Goal: Information Seeking & Learning: Learn about a topic

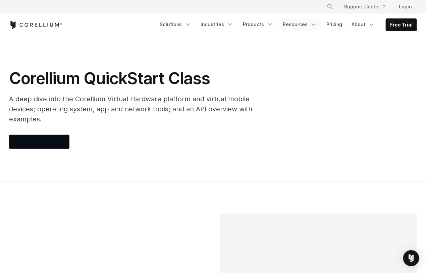
click at [315, 28] on icon "Navigation Menu" at bounding box center [313, 24] width 7 height 7
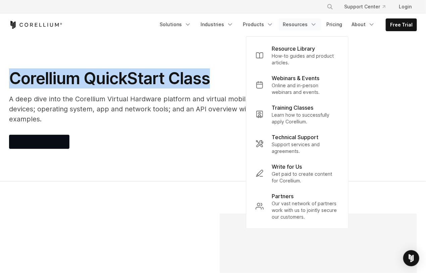
drag, startPoint x: 11, startPoint y: 77, endPoint x: 210, endPoint y: 70, distance: 199.1
click at [210, 70] on h1 "Corellium QuickStart Class" at bounding box center [143, 78] width 268 height 20
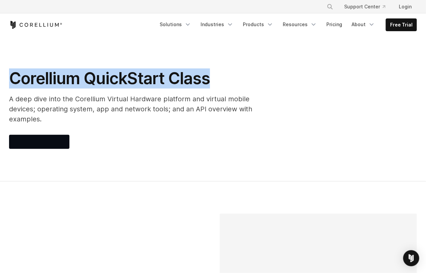
copy h1 "Corellium QuickStart Class"
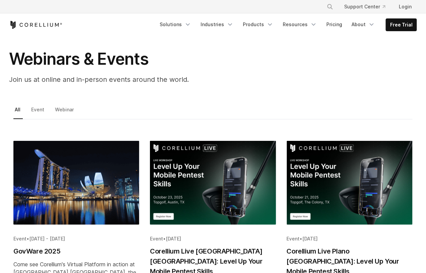
scroll to position [34, 0]
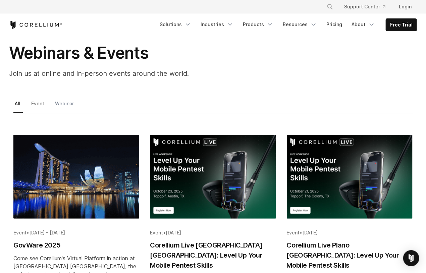
click at [66, 104] on link "Webinar" at bounding box center [65, 106] width 22 height 14
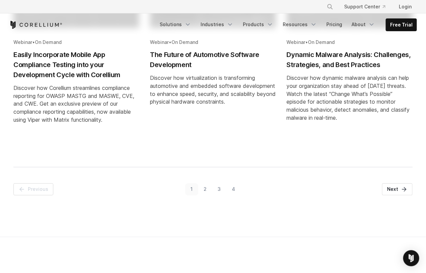
scroll to position [436, 0]
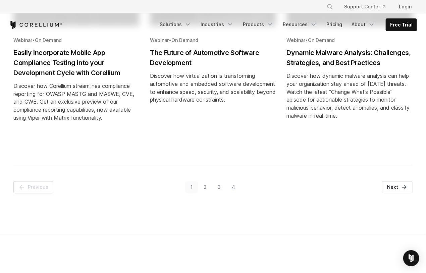
click at [207, 188] on link "2" at bounding box center [205, 188] width 14 height 12
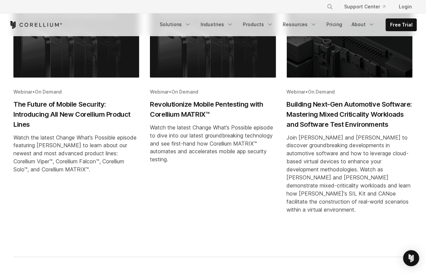
scroll to position [420, 0]
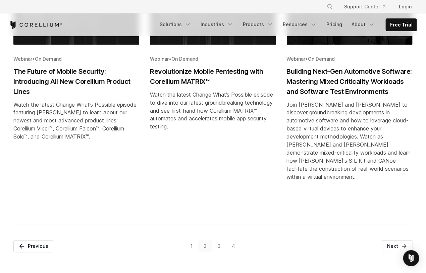
click at [220, 249] on link "3" at bounding box center [219, 247] width 14 height 12
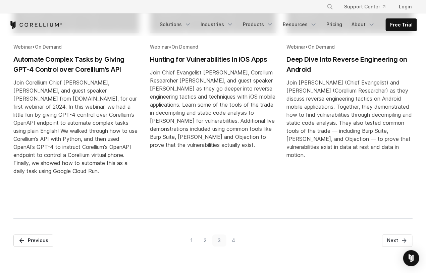
scroll to position [520, 0]
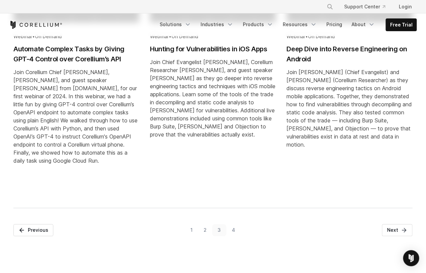
click at [233, 230] on link "4" at bounding box center [234, 231] width 14 height 12
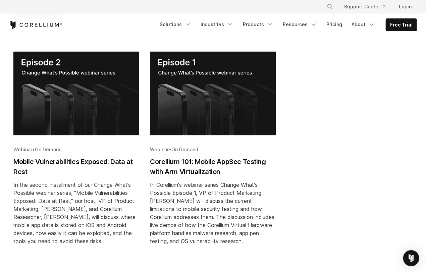
scroll to position [386, 0]
